Goal: Transaction & Acquisition: Purchase product/service

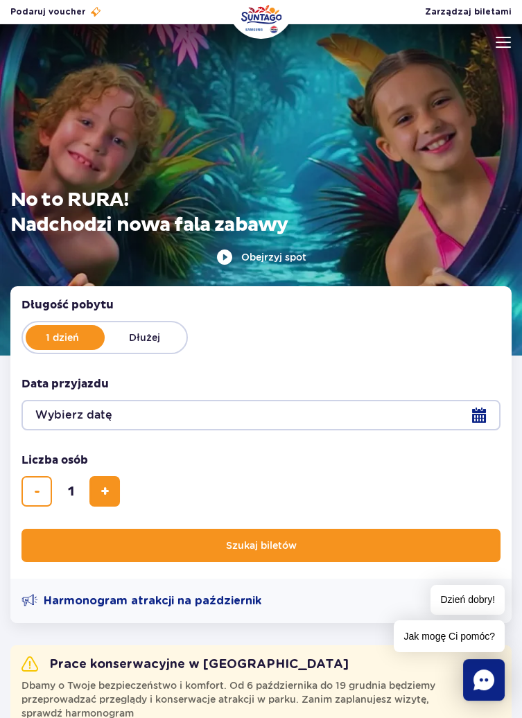
click at [102, 491] on span "dodaj bilet" at bounding box center [104, 491] width 9 height 0
click at [107, 491] on span "dodaj bilet" at bounding box center [104, 491] width 9 height 0
click at [108, 491] on span "dodaj bilet" at bounding box center [104, 491] width 9 height 0
type input "4"
click at [471, 421] on button "Wybierz datę" at bounding box center [260, 415] width 479 height 30
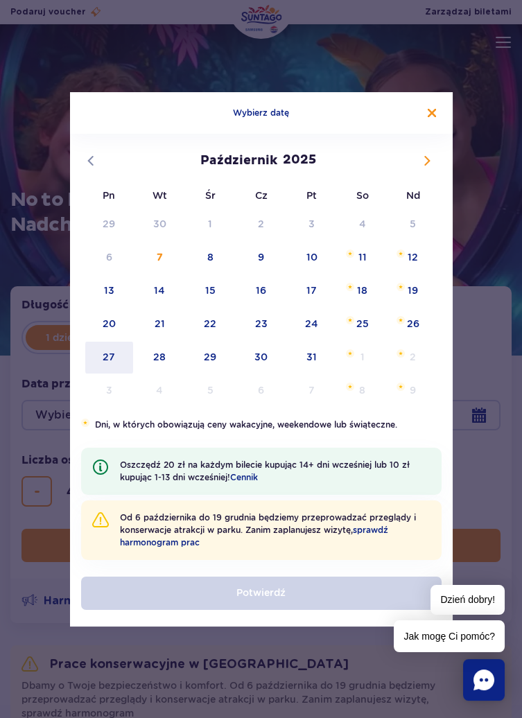
click at [114, 349] on span "27" at bounding box center [109, 358] width 51 height 32
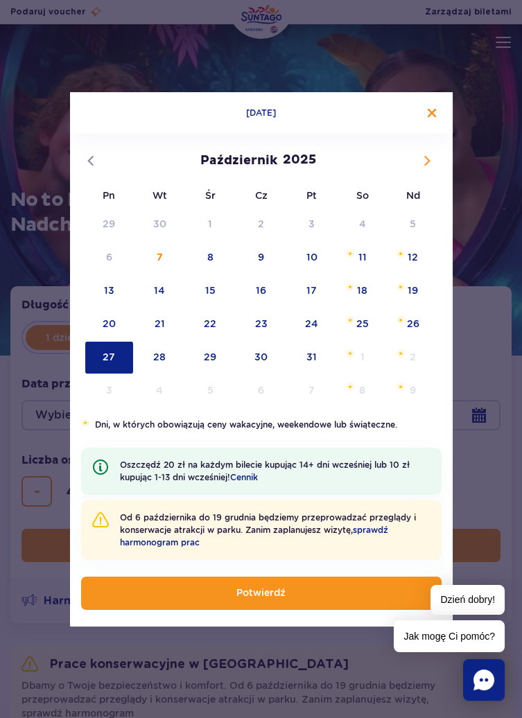
click at [294, 592] on button "Potwierdź" at bounding box center [261, 593] width 360 height 33
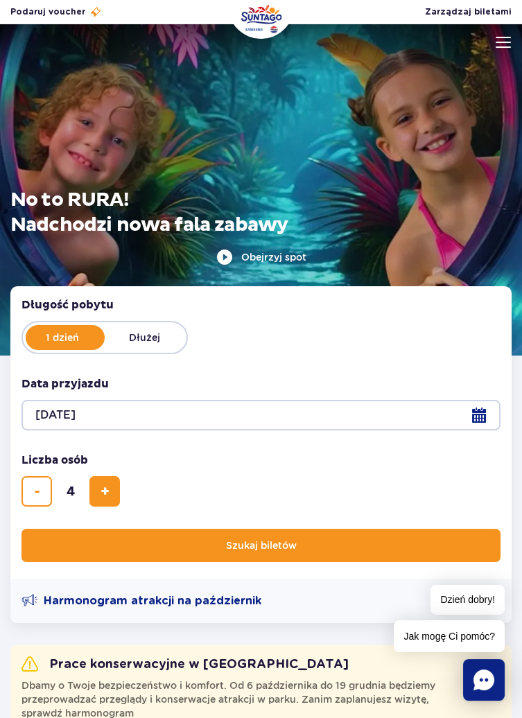
click at [144, 338] on label "Dłużej" at bounding box center [144, 337] width 79 height 21
click at [120, 345] on input "Dłużej" at bounding box center [112, 346] width 15 height 3
radio input "false"
radio input "true"
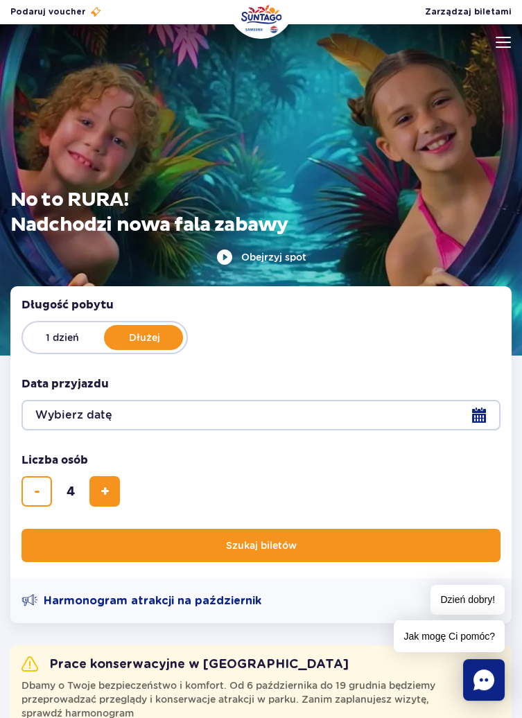
click at [476, 416] on button "Wybierz datę" at bounding box center [260, 415] width 479 height 30
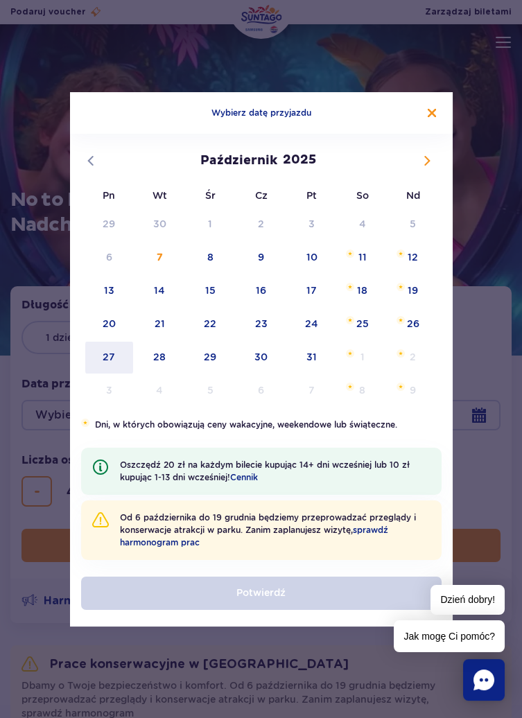
click at [108, 358] on span "27" at bounding box center [109, 358] width 51 height 32
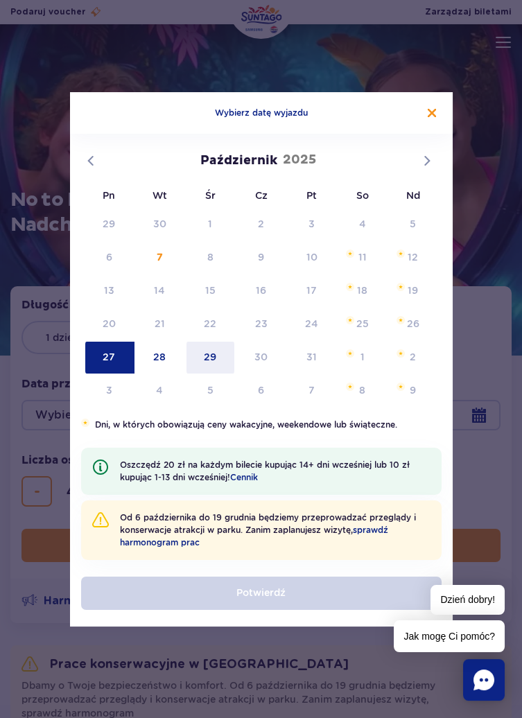
click at [211, 360] on span "29" at bounding box center [210, 358] width 51 height 32
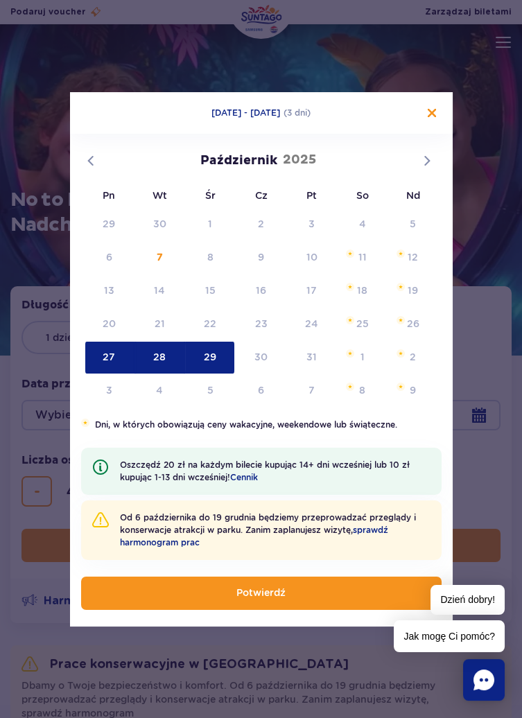
click at [294, 594] on button "Potwierdź" at bounding box center [261, 593] width 360 height 33
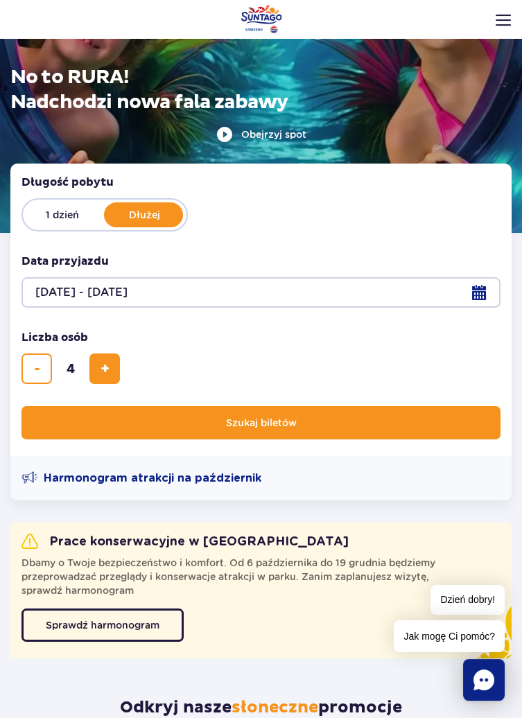
scroll to position [116, 0]
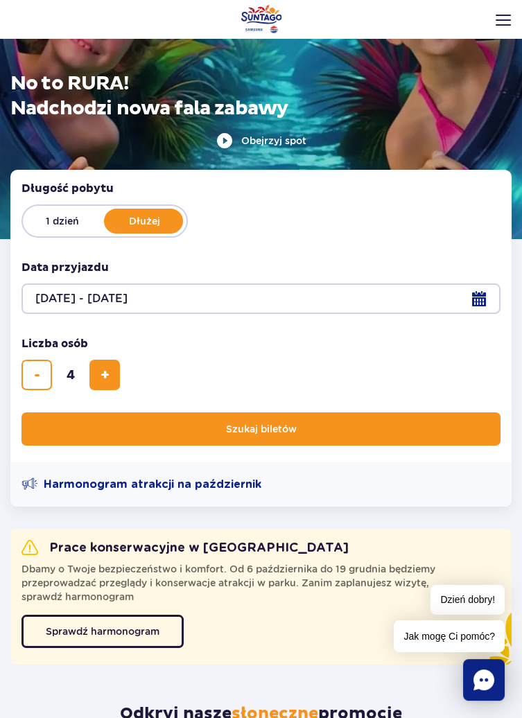
click at [281, 430] on span "Szukaj biletów" at bounding box center [261, 428] width 71 height 11
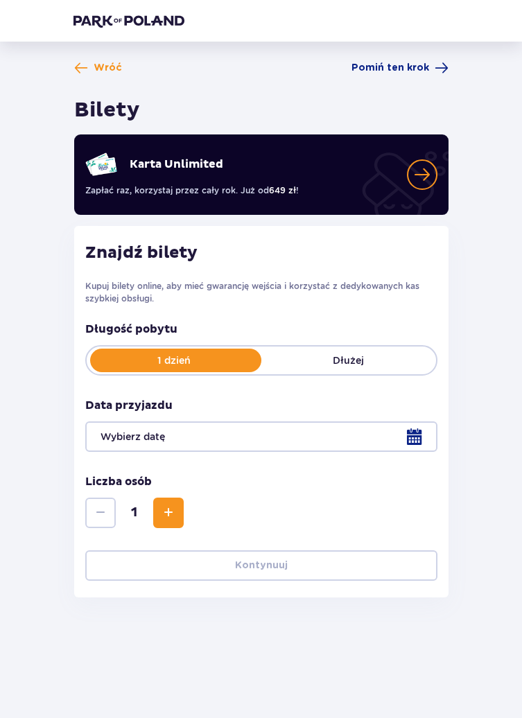
type input "[DATE] - [DATE]"
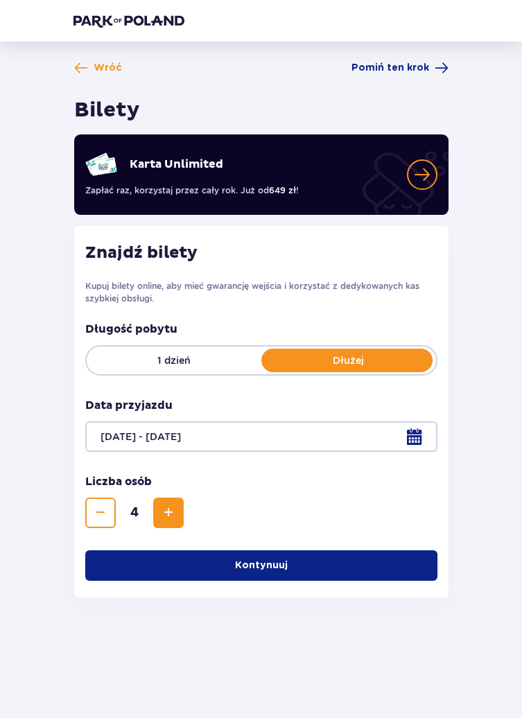
click at [272, 558] on p "Kontynuuj" at bounding box center [261, 565] width 53 height 14
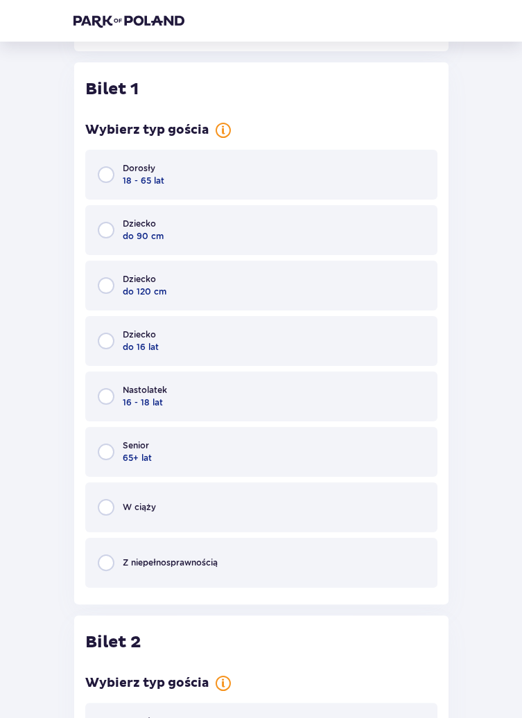
scroll to position [555, 0]
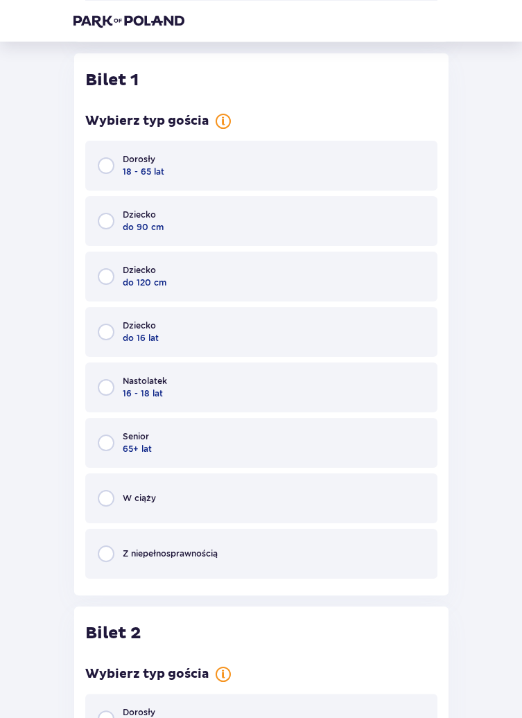
click at [161, 170] on span "18 - 65 lat" at bounding box center [144, 172] width 42 height 12
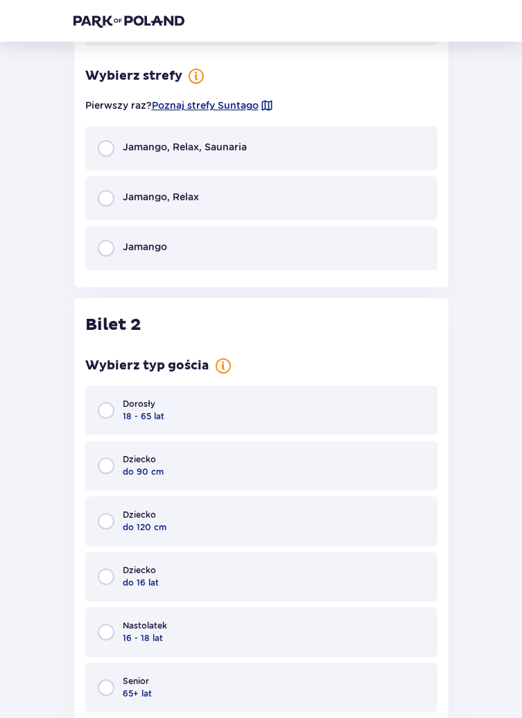
scroll to position [1103, 0]
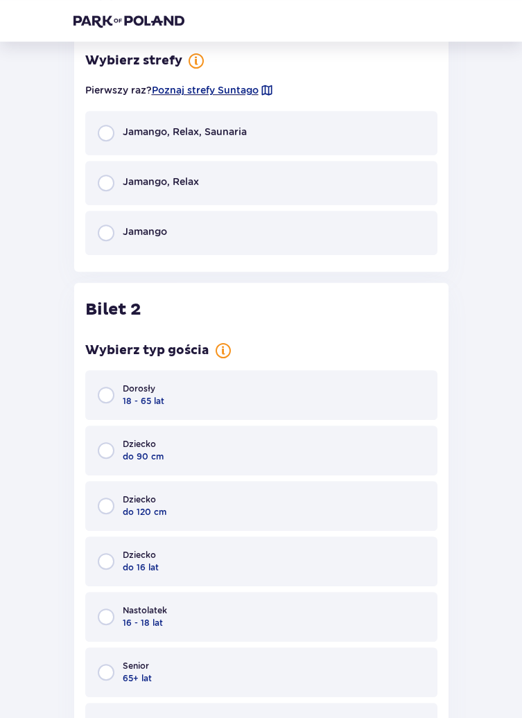
click at [177, 400] on div "Dorosły 18 - 65 lat" at bounding box center [261, 395] width 352 height 50
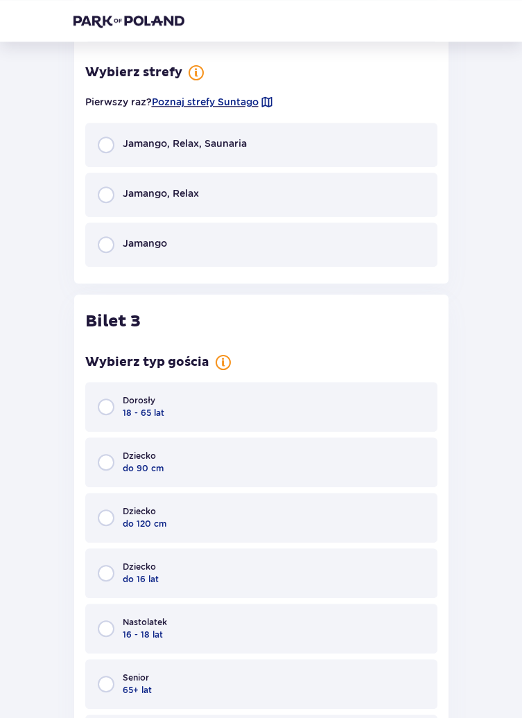
scroll to position [1880, 0]
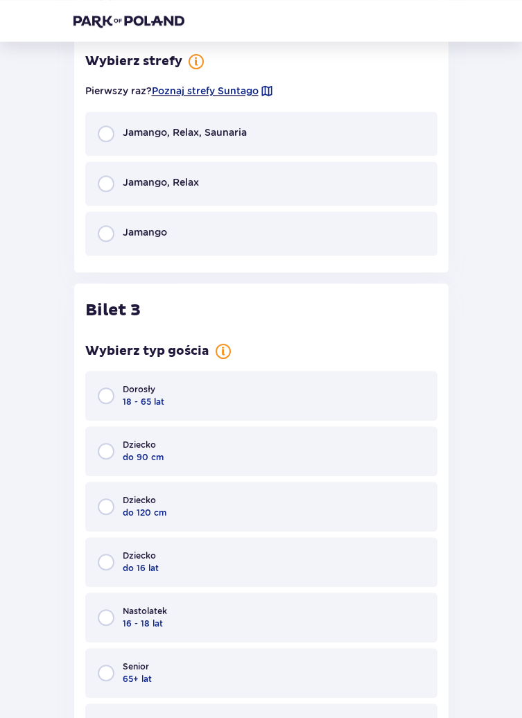
click at [164, 510] on span "do 120 cm" at bounding box center [145, 513] width 44 height 12
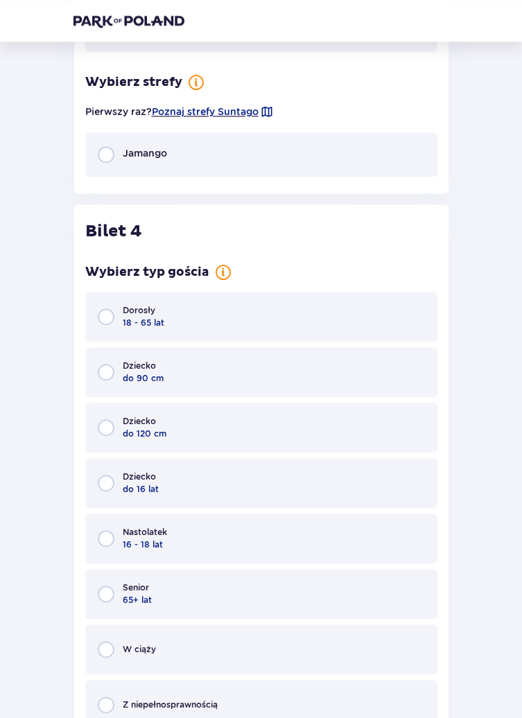
scroll to position [2658, 0]
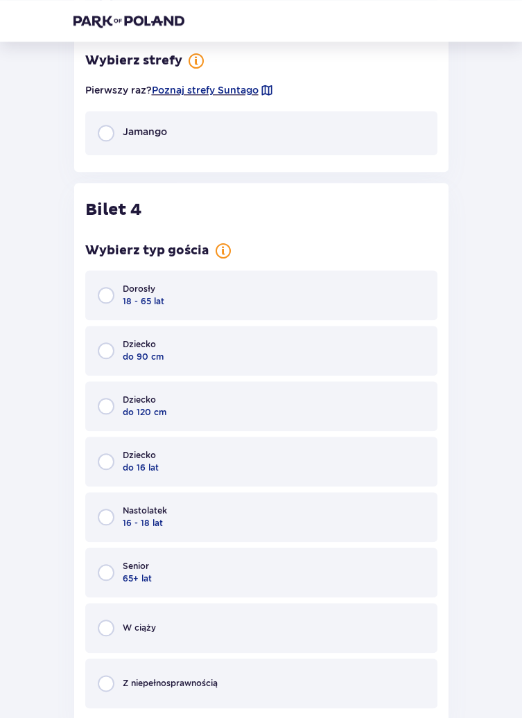
click at [180, 464] on div "Dziecko do 16 lat" at bounding box center [261, 462] width 352 height 50
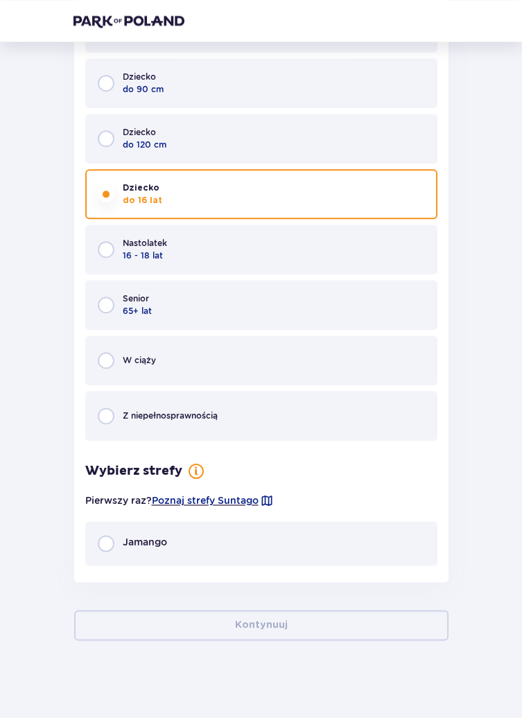
scroll to position [2930, 0]
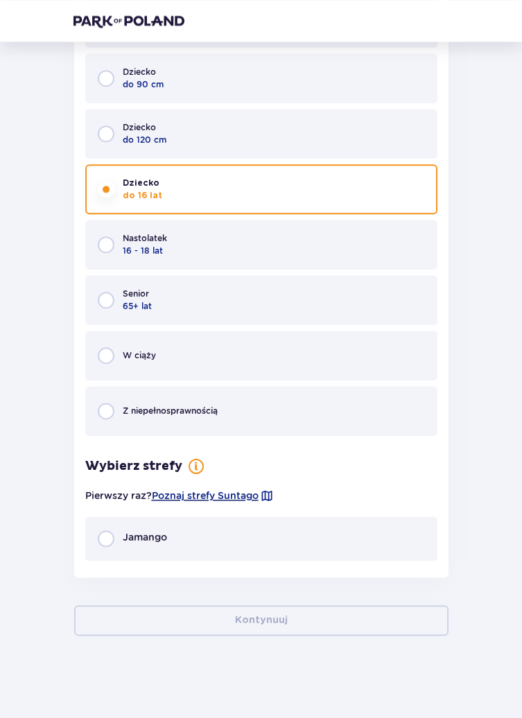
click at [221, 491] on span "Poznaj strefy Suntago" at bounding box center [205, 496] width 107 height 14
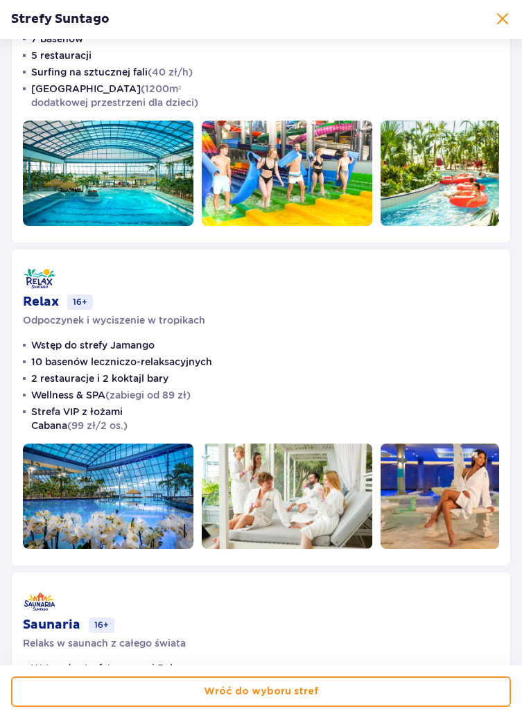
scroll to position [114, 0]
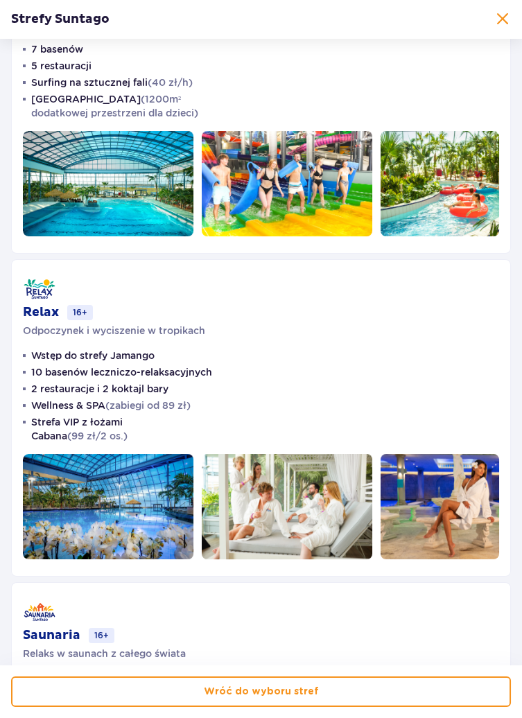
click at [280, 689] on p "Wróć do wyboru stref" at bounding box center [261, 692] width 115 height 14
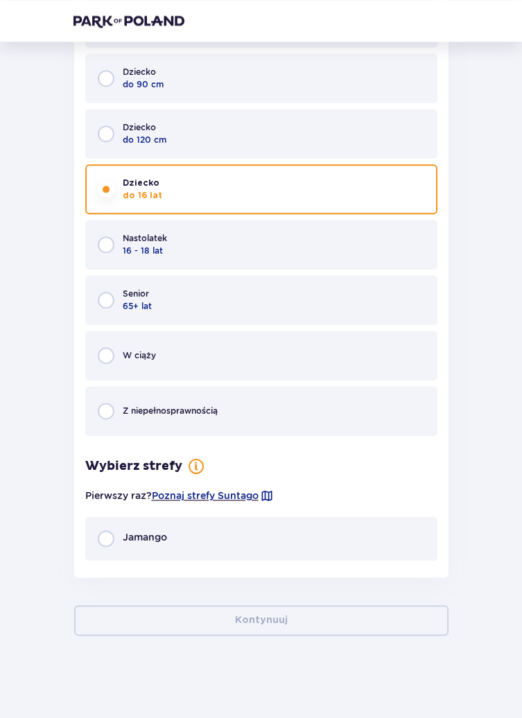
click at [101, 541] on input "radio" at bounding box center [106, 538] width 17 height 17
radio input "true"
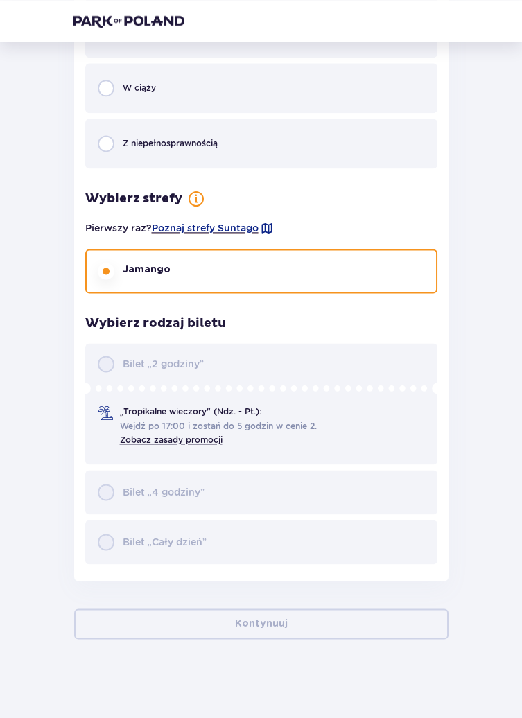
scroll to position [3201, 0]
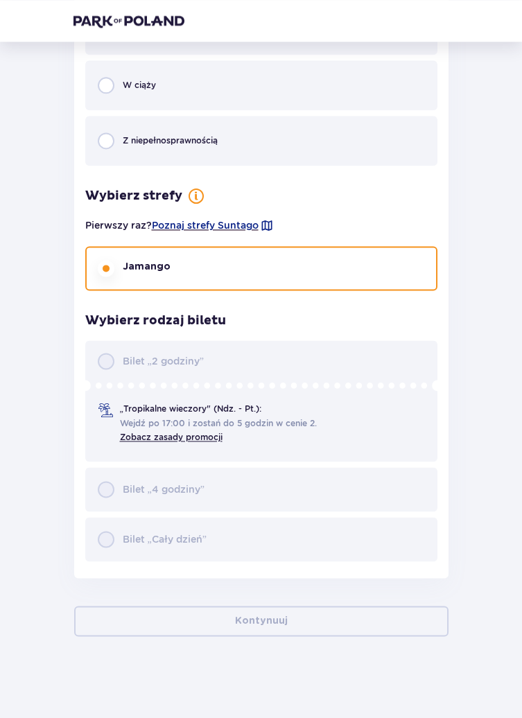
click at [207, 542] on div "Bilet „2 godziny” „Tropikalne wieczory" (Ndz. - Pt.): Wejdź po 17:00 i zostań d…" at bounding box center [261, 450] width 352 height 221
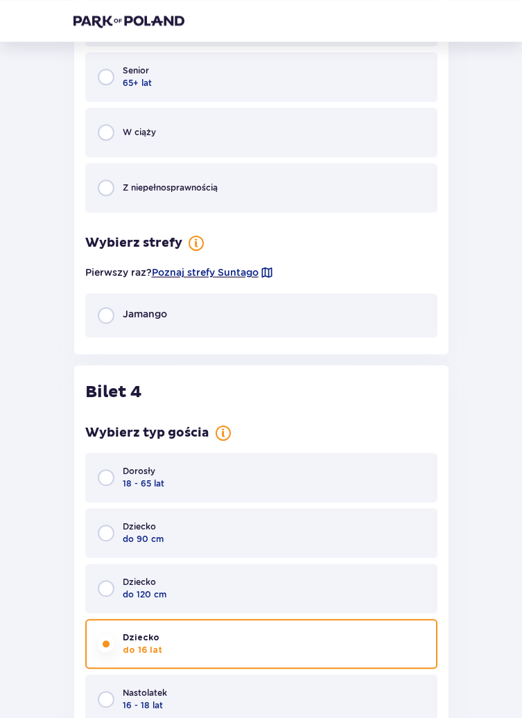
scroll to position [2483, 0]
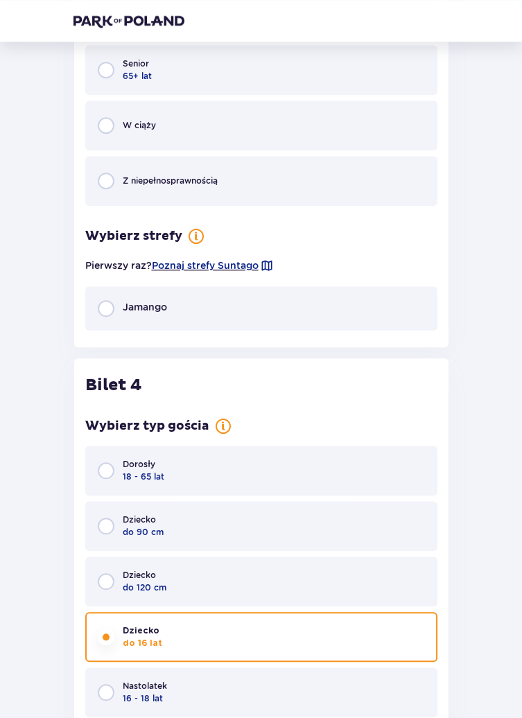
click at [103, 300] on input "radio" at bounding box center [106, 308] width 17 height 17
radio input "true"
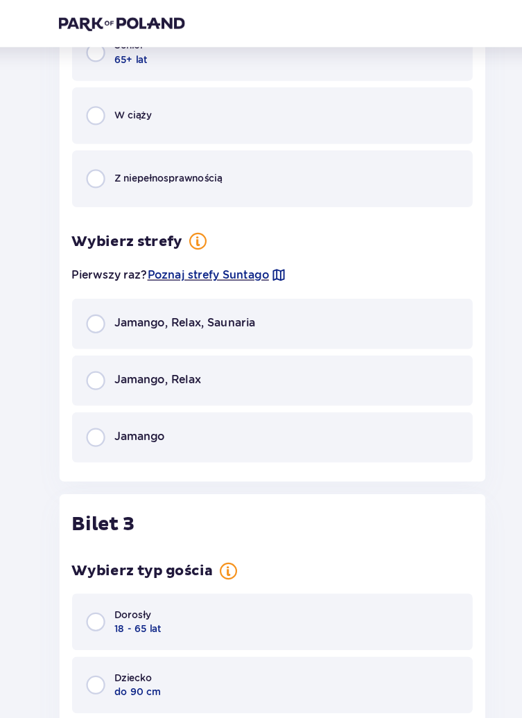
scroll to position [1728, 0]
click at [111, 385] on input "radio" at bounding box center [106, 385] width 17 height 17
radio input "true"
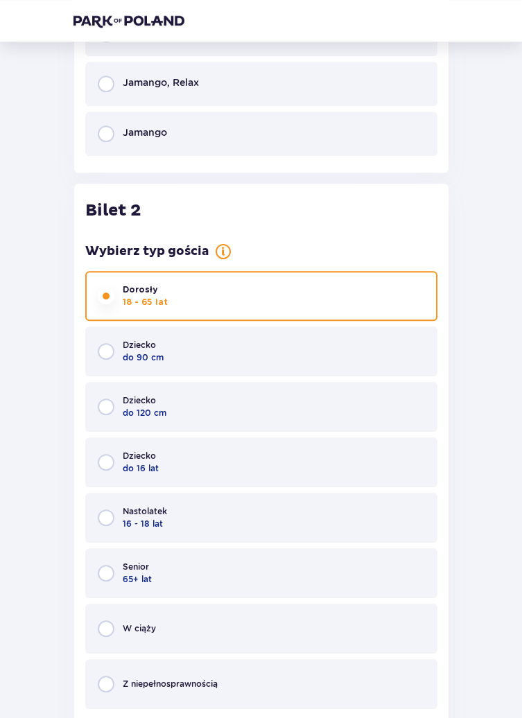
scroll to position [1203, 0]
click at [98, 127] on input "radio" at bounding box center [106, 133] width 17 height 17
radio input "true"
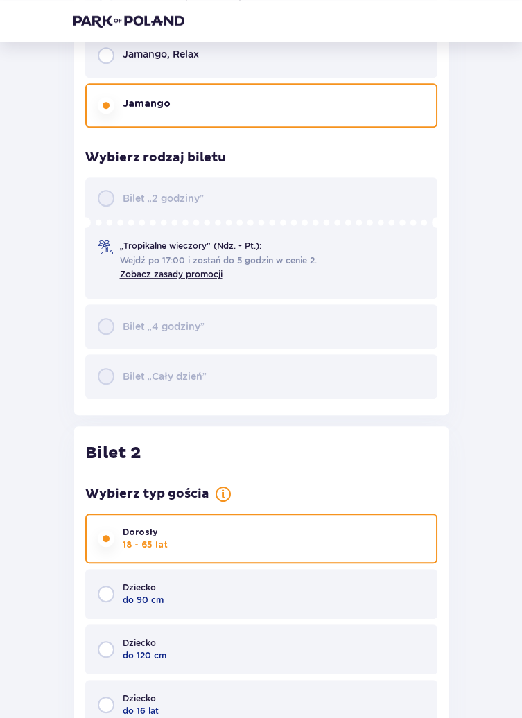
scroll to position [1240, 0]
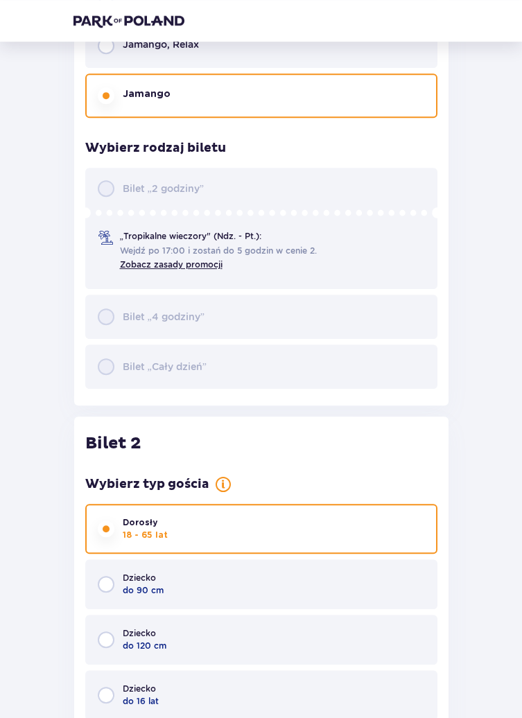
click at [114, 367] on div "Bilet „2 godziny” „Tropikalne wieczory" (Ndz. - Pt.): Wejdź po 17:00 i zostań d…" at bounding box center [261, 278] width 352 height 221
click at [139, 238] on div "Bilet „2 godziny” „Tropikalne wieczory" (Ndz. - Pt.): Wejdź po 17:00 i zostań d…" at bounding box center [261, 278] width 352 height 221
click at [184, 250] on div "Bilet „2 godziny” „Tropikalne wieczory" (Ndz. - Pt.): Wejdź po 17:00 i zostań d…" at bounding box center [261, 278] width 352 height 221
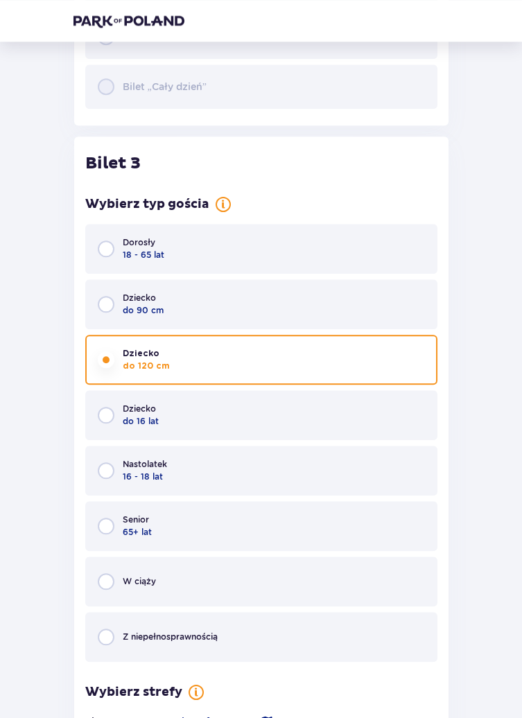
scroll to position [2564, 0]
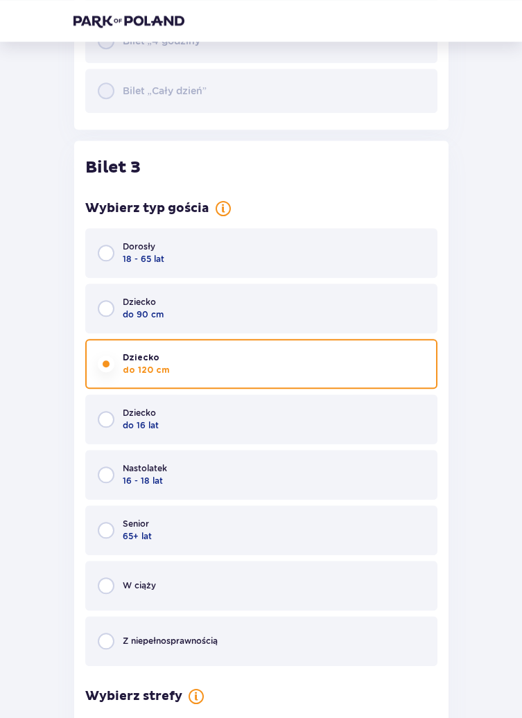
click at [170, 423] on div "Dziecko do 16 lat" at bounding box center [261, 419] width 352 height 50
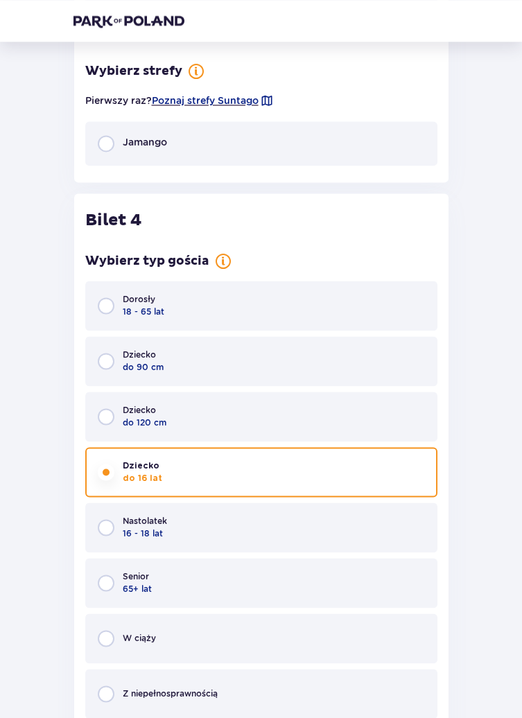
scroll to position [3198, 0]
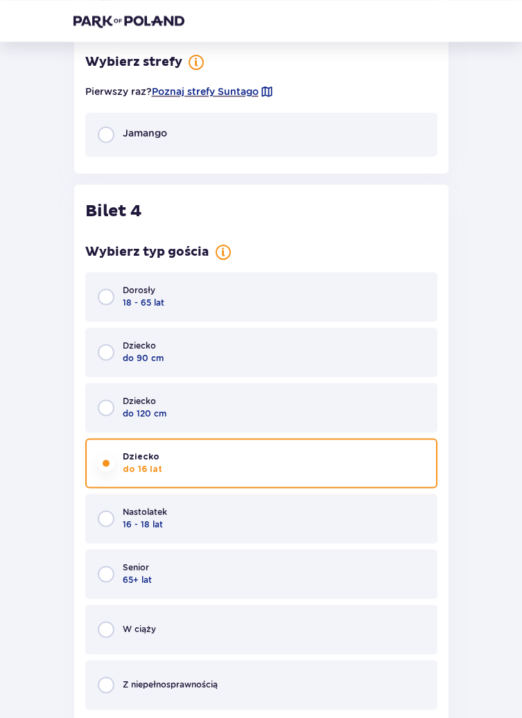
click at [106, 406] on input "radio" at bounding box center [106, 407] width 17 height 17
radio input "true"
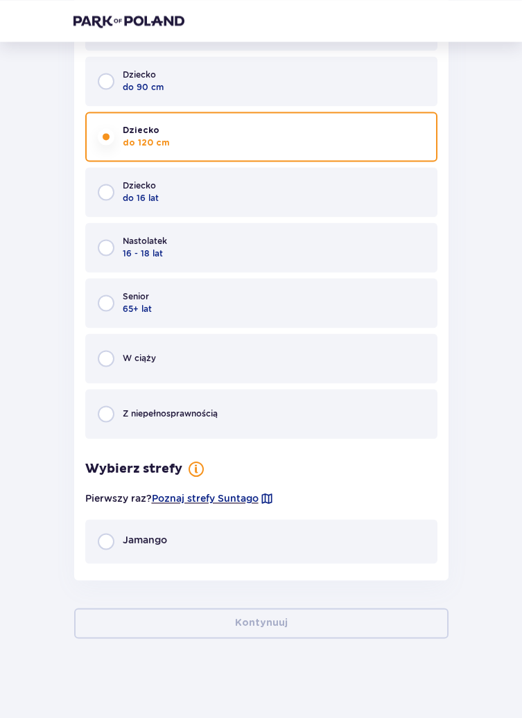
scroll to position [3471, 0]
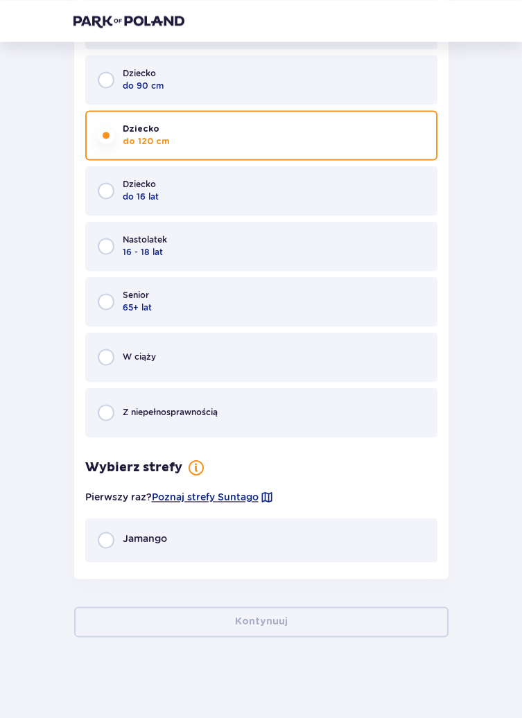
click at [105, 544] on input "radio" at bounding box center [106, 539] width 17 height 17
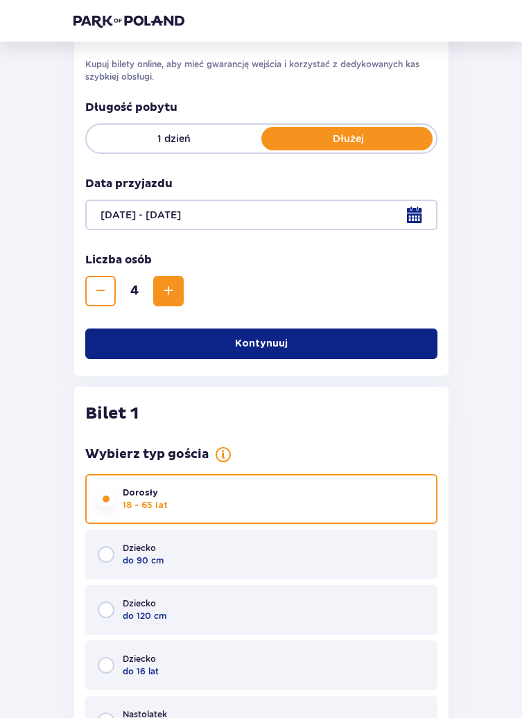
scroll to position [222, 0]
click at [266, 346] on p "Kontynuuj" at bounding box center [261, 344] width 53 height 14
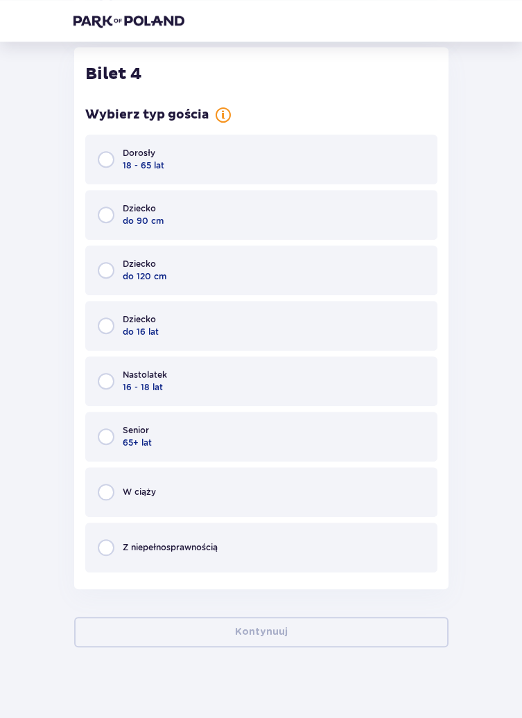
scroll to position [2228, 0]
